Goal: Task Accomplishment & Management: Manage account settings

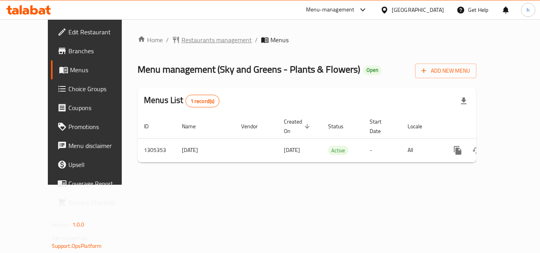
click at [181, 38] on span "Restaurants management" at bounding box center [216, 39] width 70 height 9
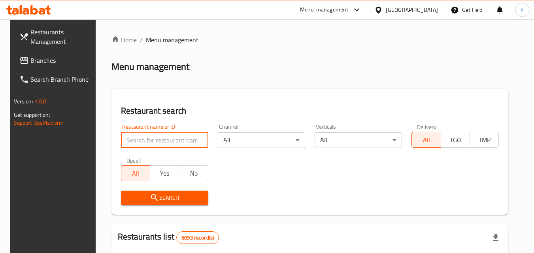
click at [159, 141] on input "search" at bounding box center [164, 140] width 87 height 16
paste input "703662"
type input "703662"
click button "Search" at bounding box center [164, 198] width 87 height 15
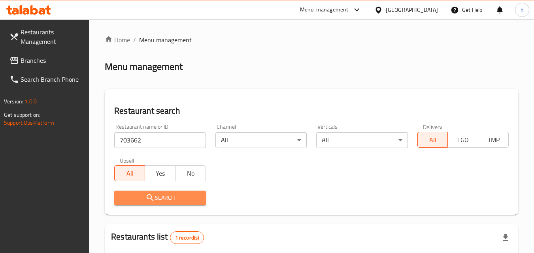
click at [156, 194] on span "Search" at bounding box center [160, 198] width 79 height 10
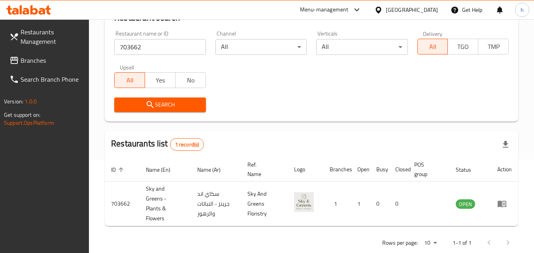
scroll to position [99, 0]
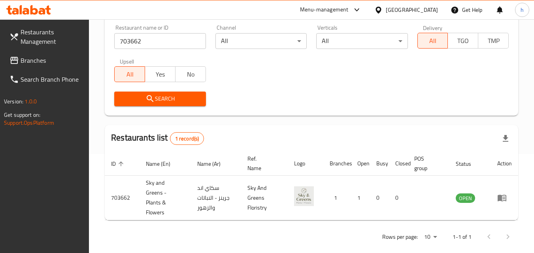
click at [41, 57] on span "Branches" at bounding box center [52, 60] width 62 height 9
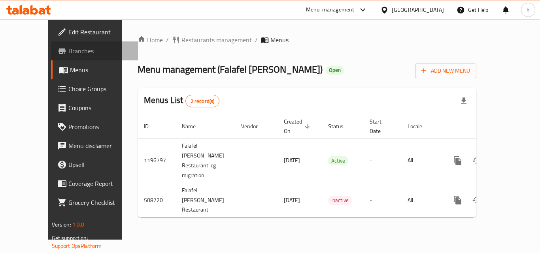
click at [68, 47] on span "Branches" at bounding box center [99, 50] width 63 height 9
click at [181, 41] on span "Restaurants management" at bounding box center [216, 39] width 70 height 9
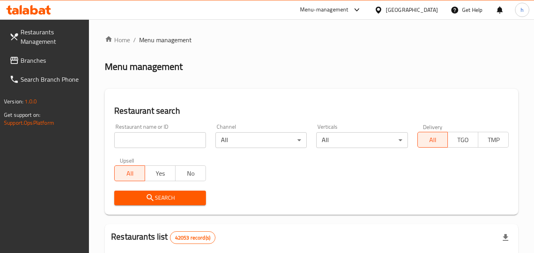
click at [153, 138] on input "search" at bounding box center [159, 140] width 91 height 16
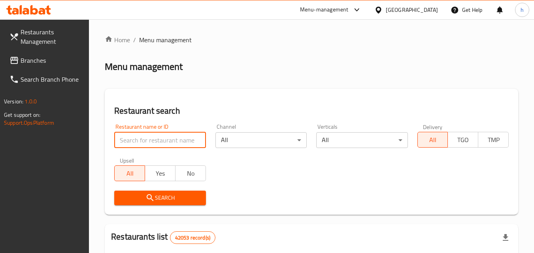
paste input "634649"
type input "634649"
click button "Search" at bounding box center [159, 198] width 91 height 15
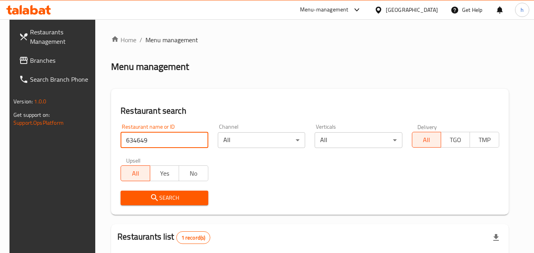
click at [154, 200] on icon "submit" at bounding box center [154, 197] width 9 height 9
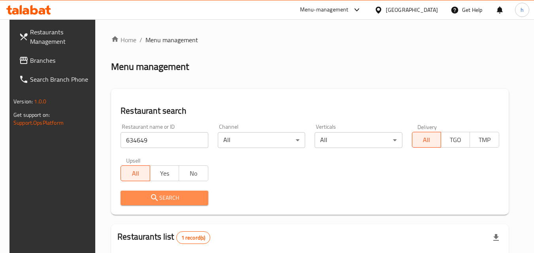
click at [154, 200] on icon "submit" at bounding box center [154, 197] width 9 height 9
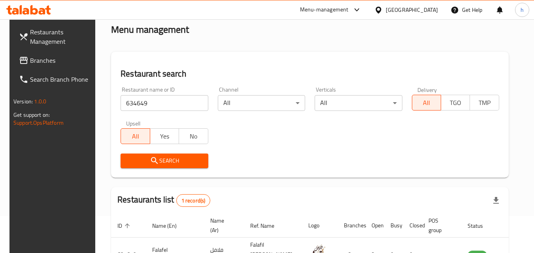
scroll to position [79, 0]
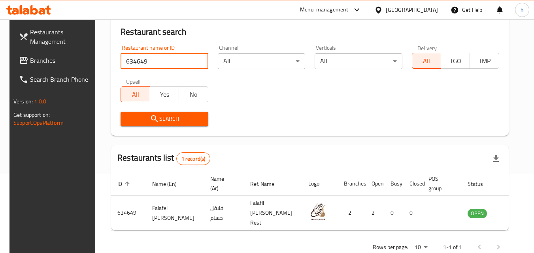
click at [180, 60] on input "634649" at bounding box center [164, 61] width 87 height 16
click at [199, 62] on input "634649" at bounding box center [164, 61] width 87 height 16
click at [434, 9] on div "[GEOGRAPHIC_DATA]" at bounding box center [412, 10] width 52 height 9
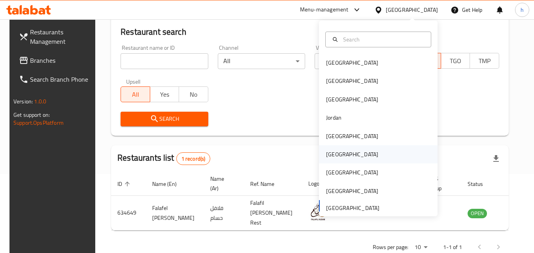
scroll to position [4, 0]
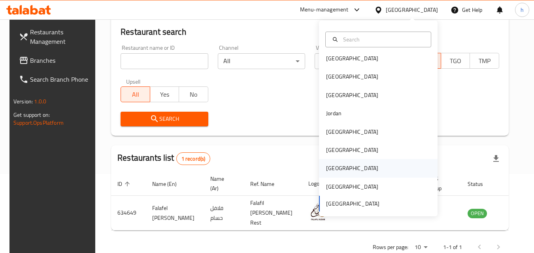
click at [336, 165] on div "Qatar" at bounding box center [352, 168] width 65 height 18
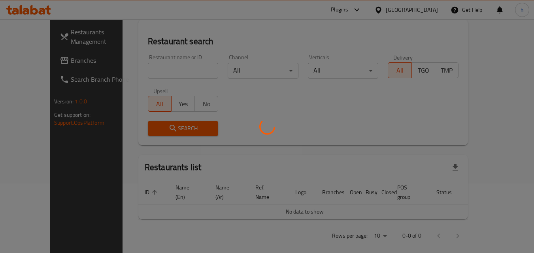
scroll to position [79, 0]
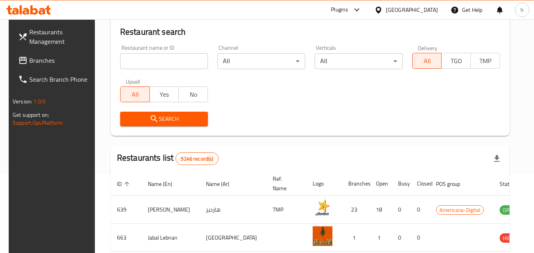
click at [29, 60] on span "Branches" at bounding box center [60, 60] width 62 height 9
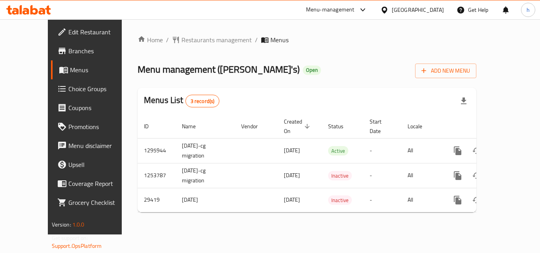
click at [299, 47] on div "Home / Restaurants management / Menus Menu management ( Wendy's ) Open Add New …" at bounding box center [307, 127] width 339 height 184
click at [185, 40] on span "Restaurants management" at bounding box center [216, 39] width 70 height 9
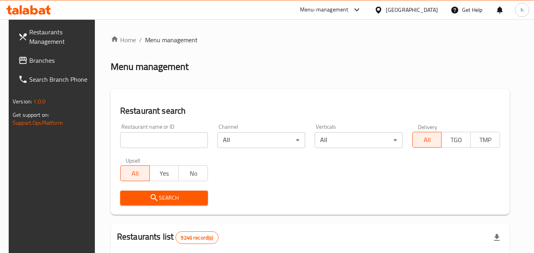
click at [162, 141] on input "search" at bounding box center [164, 140] width 88 height 16
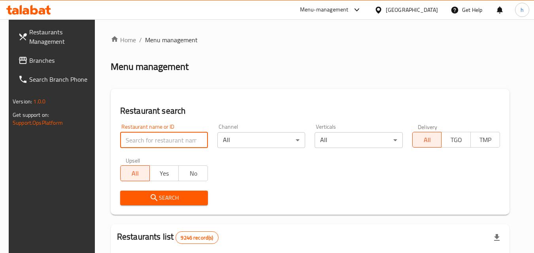
paste input "15166"
type input "15166"
click button "Search" at bounding box center [164, 198] width 88 height 15
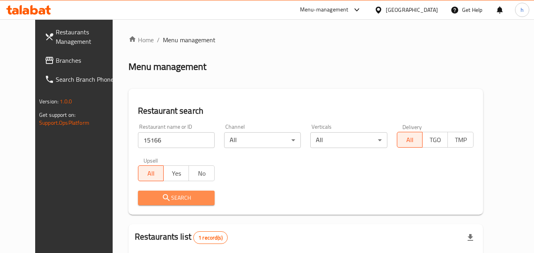
click at [155, 197] on span "Search" at bounding box center [176, 198] width 64 height 10
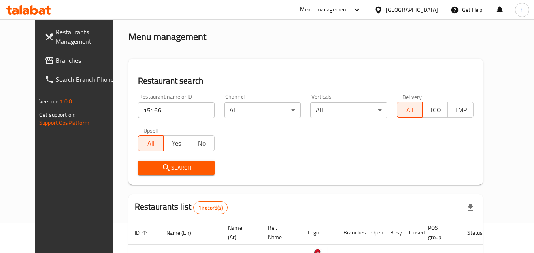
scroll to position [13, 0]
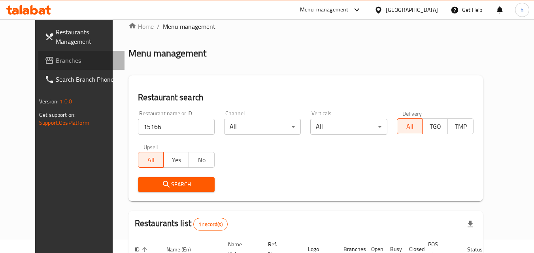
click at [56, 62] on span "Branches" at bounding box center [87, 60] width 62 height 9
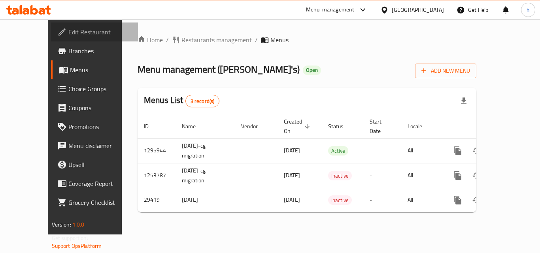
click at [68, 34] on span "Edit Restaurant" at bounding box center [99, 31] width 63 height 9
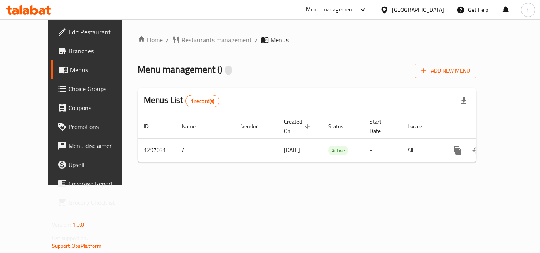
click at [183, 36] on span "Restaurants management" at bounding box center [216, 39] width 70 height 9
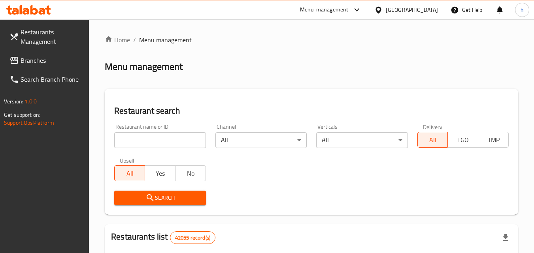
click at [144, 139] on input "search" at bounding box center [159, 140] width 91 height 16
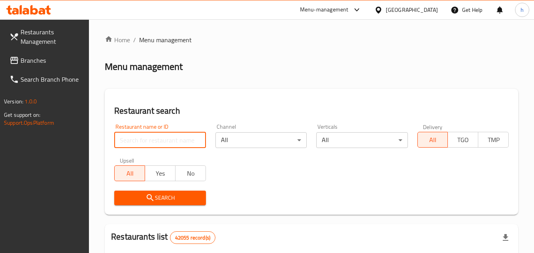
paste input "700261"
type input "700261"
click button "Search" at bounding box center [159, 198] width 91 height 15
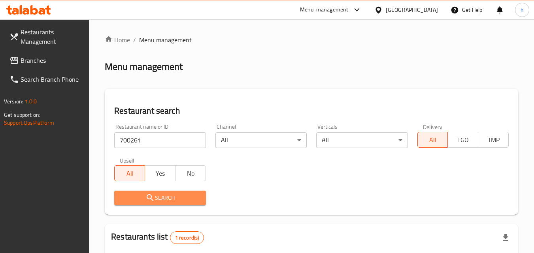
click at [145, 195] on icon "submit" at bounding box center [149, 197] width 9 height 9
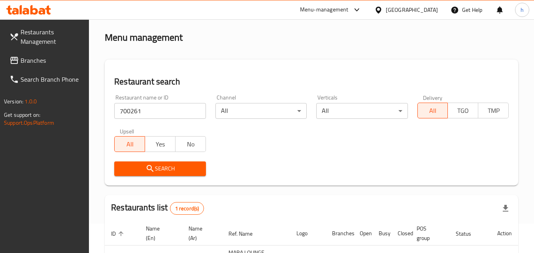
scroll to position [109, 0]
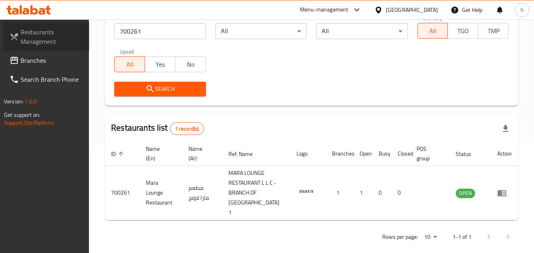
click at [62, 30] on span "Restaurants Management" at bounding box center [52, 36] width 62 height 19
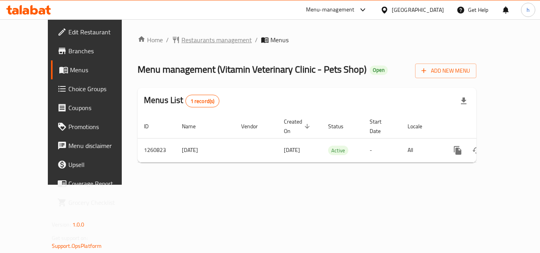
click at [181, 37] on span "Restaurants management" at bounding box center [216, 39] width 70 height 9
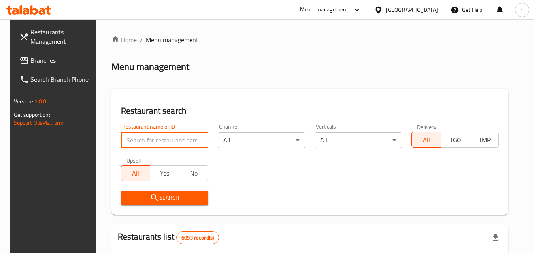
click at [159, 140] on input "search" at bounding box center [164, 140] width 87 height 16
paste input "684813"
type input "684813"
click button "Search" at bounding box center [164, 198] width 87 height 15
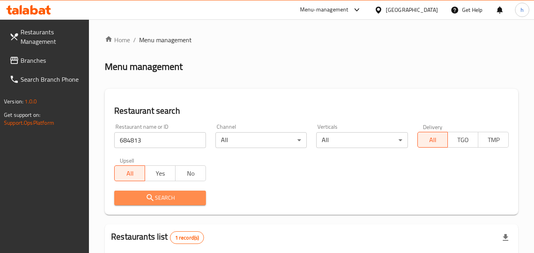
click at [153, 198] on icon "submit" at bounding box center [149, 197] width 9 height 9
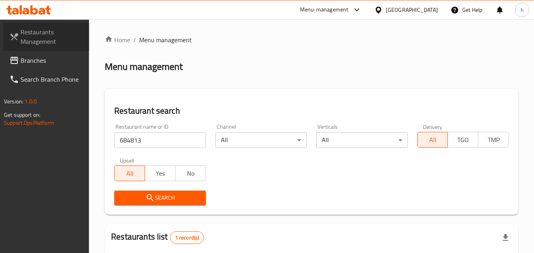
click at [32, 31] on span "Restaurants Management" at bounding box center [52, 36] width 62 height 19
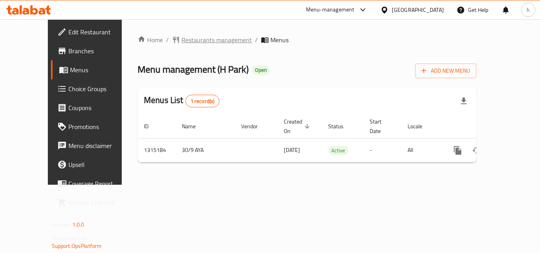
click at [181, 38] on span "Restaurants management" at bounding box center [216, 39] width 70 height 9
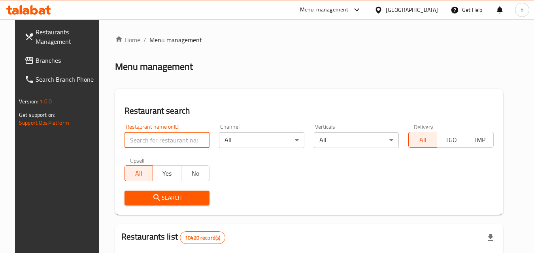
click at [144, 138] on input "search" at bounding box center [167, 140] width 85 height 16
paste input "707224"
type input "707224"
click button "Search" at bounding box center [167, 198] width 85 height 15
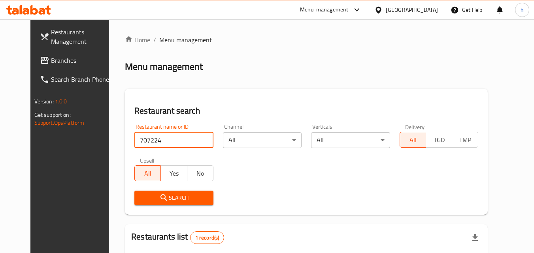
click at [144, 197] on span "Search" at bounding box center [174, 198] width 66 height 10
click at [51, 32] on span "Restaurants Management" at bounding box center [82, 36] width 62 height 19
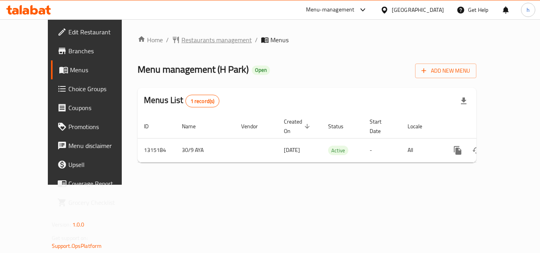
click at [190, 42] on span "Restaurants management" at bounding box center [216, 39] width 70 height 9
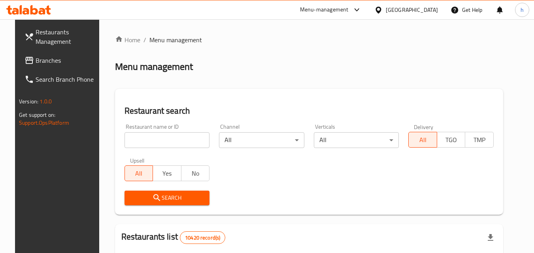
click at [163, 138] on input "search" at bounding box center [167, 140] width 85 height 16
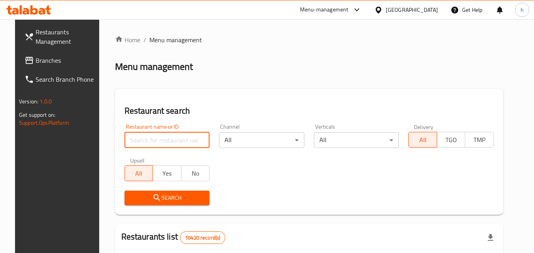
paste input "707224"
type input "707224"
click button "Search" at bounding box center [167, 198] width 85 height 15
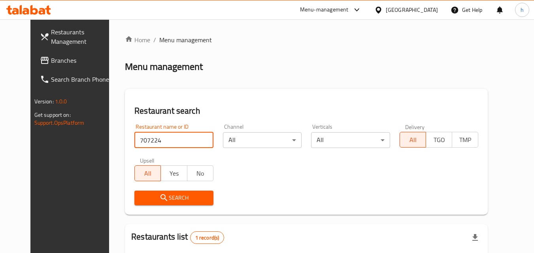
click at [162, 197] on span "Search" at bounding box center [174, 198] width 66 height 10
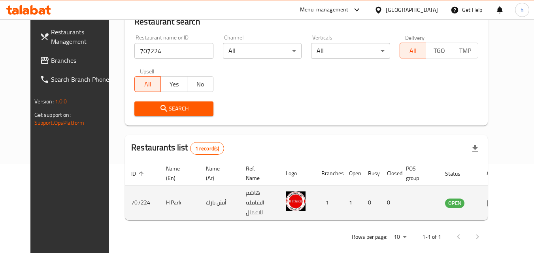
scroll to position [93, 0]
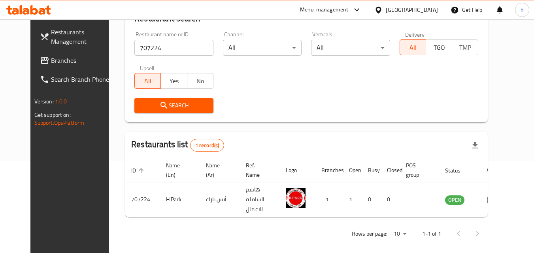
click at [51, 61] on span "Branches" at bounding box center [82, 60] width 62 height 9
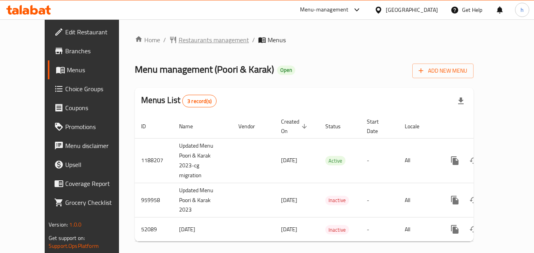
click at [213, 39] on span "Restaurants management" at bounding box center [214, 39] width 70 height 9
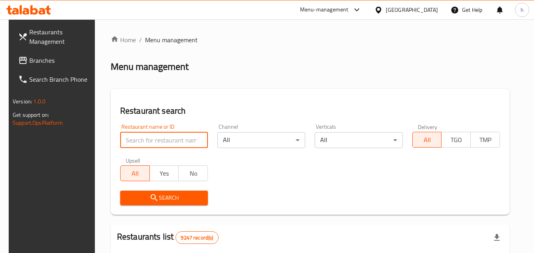
click at [148, 134] on input "search" at bounding box center [164, 140] width 88 height 16
paste input "2793"
type input "2793"
click button "Search" at bounding box center [164, 198] width 88 height 15
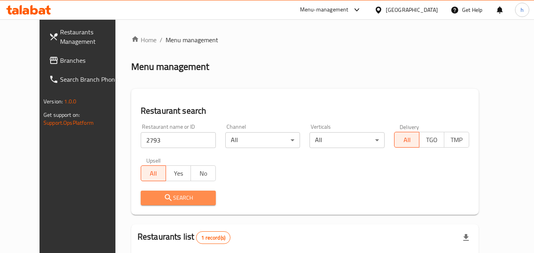
click at [157, 196] on span "Search" at bounding box center [178, 198] width 62 height 10
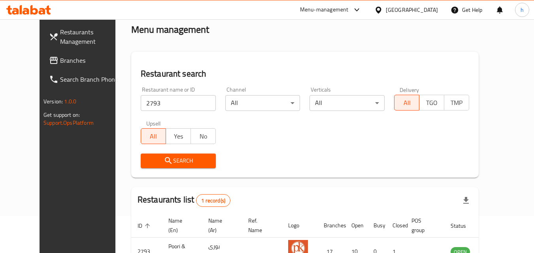
scroll to position [93, 0]
